Goal: Information Seeking & Learning: Learn about a topic

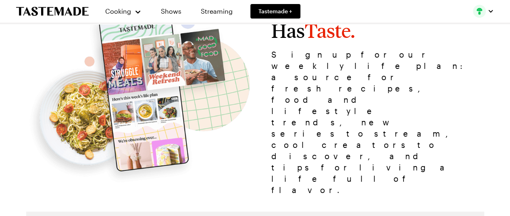
scroll to position [41, 0]
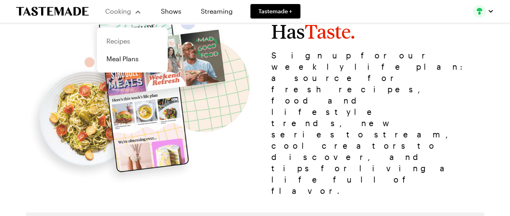
click at [124, 42] on link "Recipes" at bounding box center [132, 41] width 61 height 18
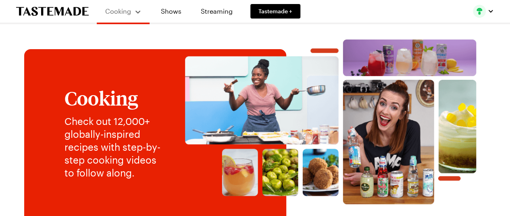
scroll to position [8, 0]
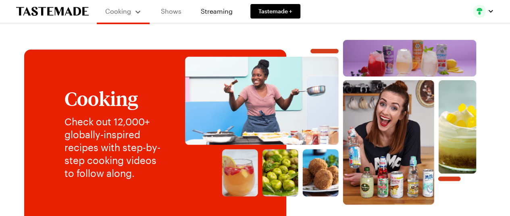
click at [172, 8] on link "Shows" at bounding box center [171, 11] width 37 height 23
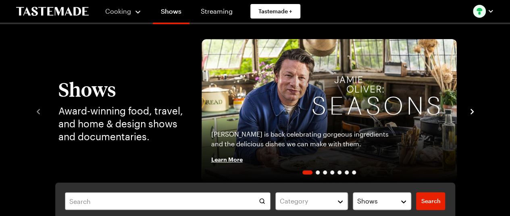
scroll to position [10, 0]
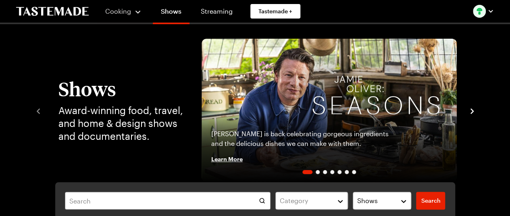
click at [475, 108] on icon "navigate to next item" at bounding box center [472, 111] width 8 height 8
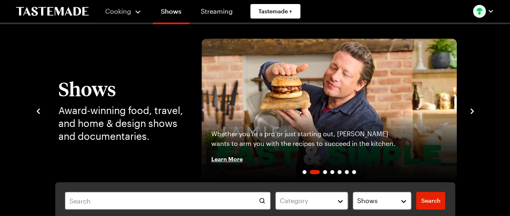
click at [473, 108] on icon "navigate to next item" at bounding box center [472, 111] width 8 height 8
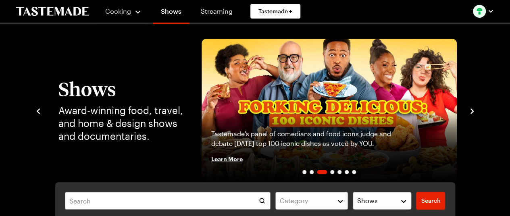
click at [473, 108] on icon "navigate to next item" at bounding box center [472, 111] width 8 height 8
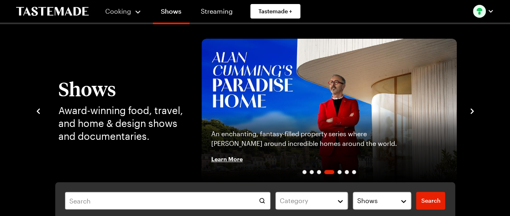
click at [473, 108] on icon "navigate to next item" at bounding box center [472, 111] width 8 height 8
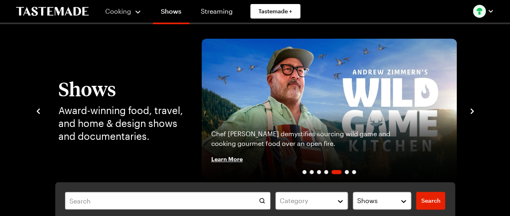
click at [473, 108] on icon "navigate to next item" at bounding box center [472, 111] width 8 height 8
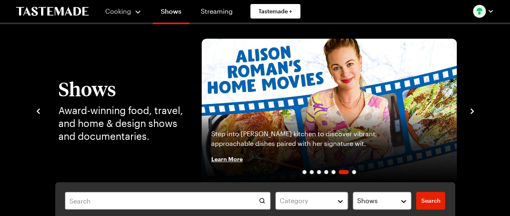
click at [473, 109] on icon "navigate to next item" at bounding box center [472, 111] width 8 height 8
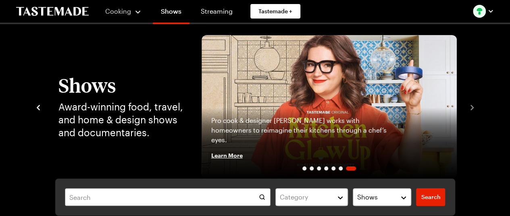
scroll to position [13, 0]
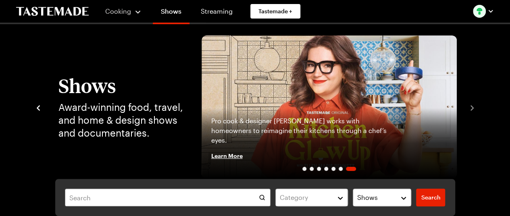
click at [38, 107] on icon "navigate to previous item" at bounding box center [38, 107] width 3 height 5
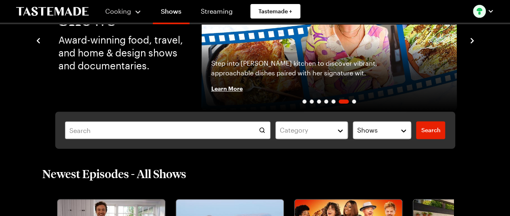
scroll to position [81, 0]
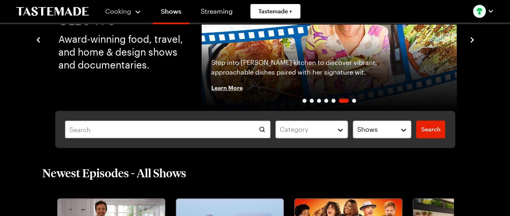
click at [231, 88] on span "Learn More" at bounding box center [226, 87] width 31 height 8
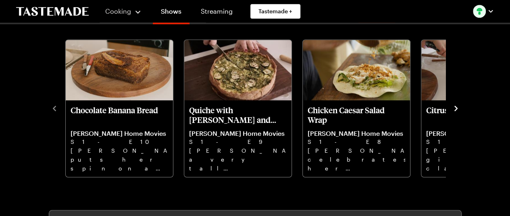
scroll to position [247, 0]
click at [453, 108] on icon "navigate to next item" at bounding box center [456, 108] width 8 height 8
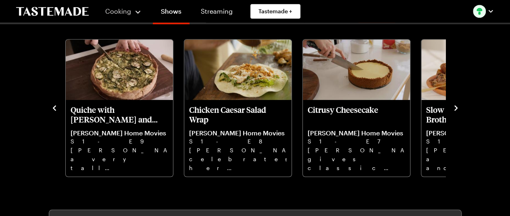
click at [453, 108] on icon "navigate to next item" at bounding box center [456, 108] width 8 height 8
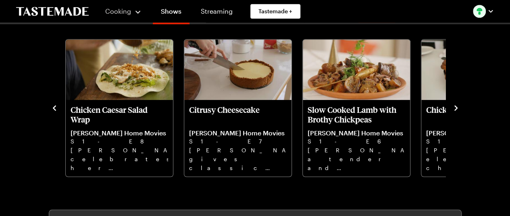
click at [453, 108] on icon "navigate to next item" at bounding box center [456, 108] width 8 height 8
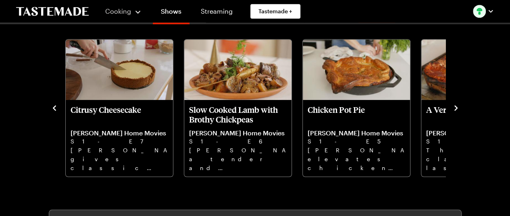
click at [453, 108] on icon "navigate to next item" at bounding box center [456, 108] width 8 height 8
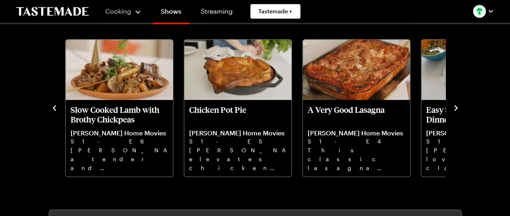
click at [453, 108] on icon "navigate to next item" at bounding box center [456, 108] width 8 height 8
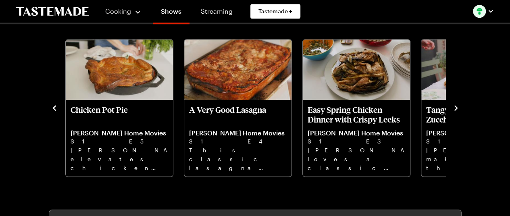
click at [453, 108] on icon "navigate to next item" at bounding box center [456, 108] width 8 height 8
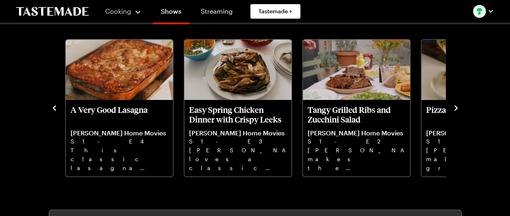
click at [453, 108] on icon "navigate to next item" at bounding box center [456, 108] width 8 height 8
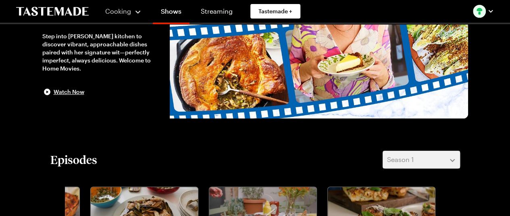
scroll to position [0, 0]
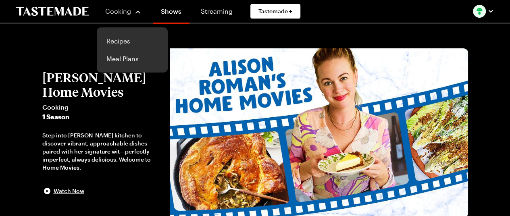
click at [119, 40] on link "Recipes" at bounding box center [132, 41] width 61 height 18
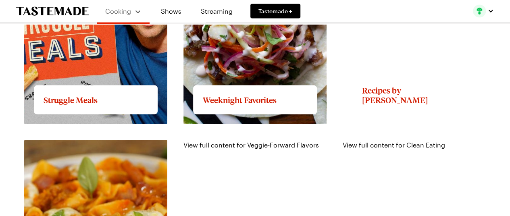
scroll to position [792, 0]
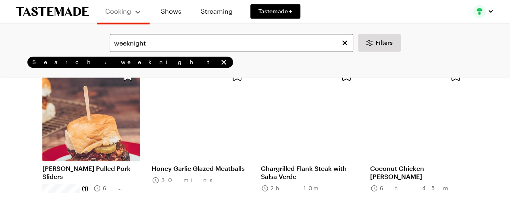
scroll to position [574, 1]
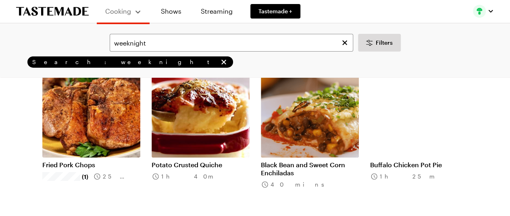
scroll to position [1415, 2]
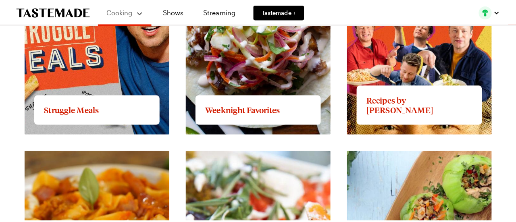
scroll to position [795, 0]
